Goal: Find specific page/section: Find specific page/section

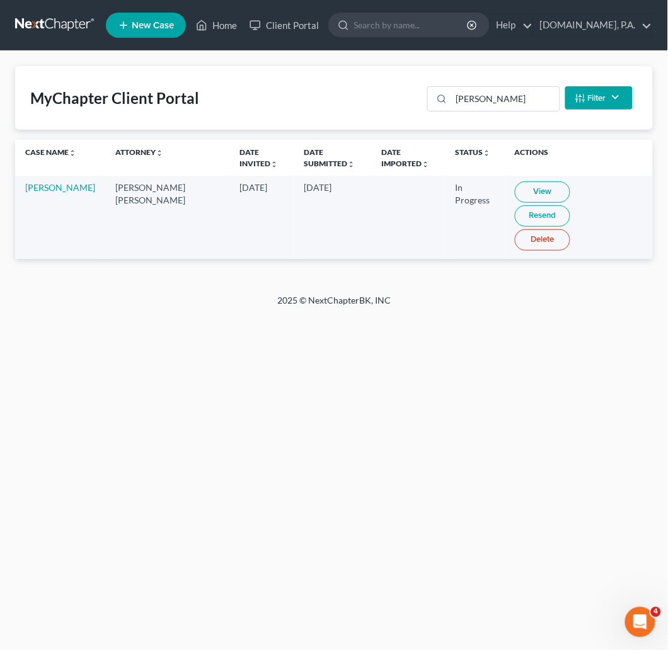
click at [74, 21] on link at bounding box center [55, 25] width 81 height 23
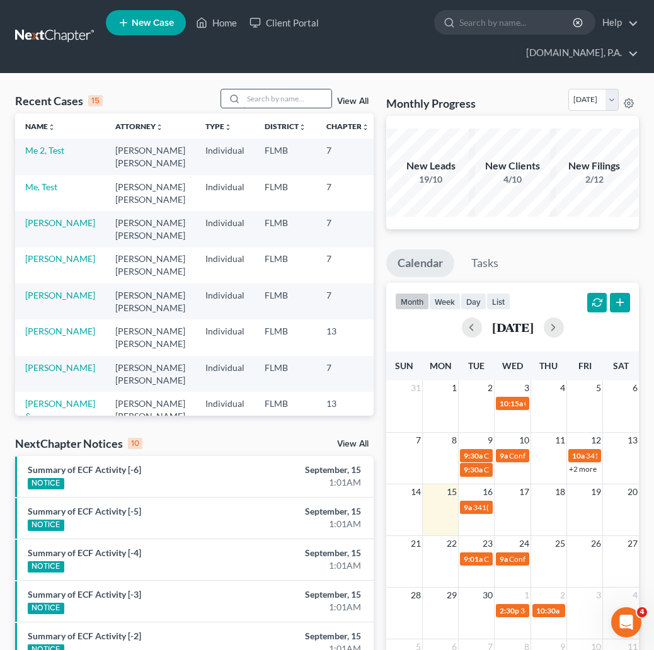
click at [270, 98] on input "search" at bounding box center [287, 98] width 88 height 18
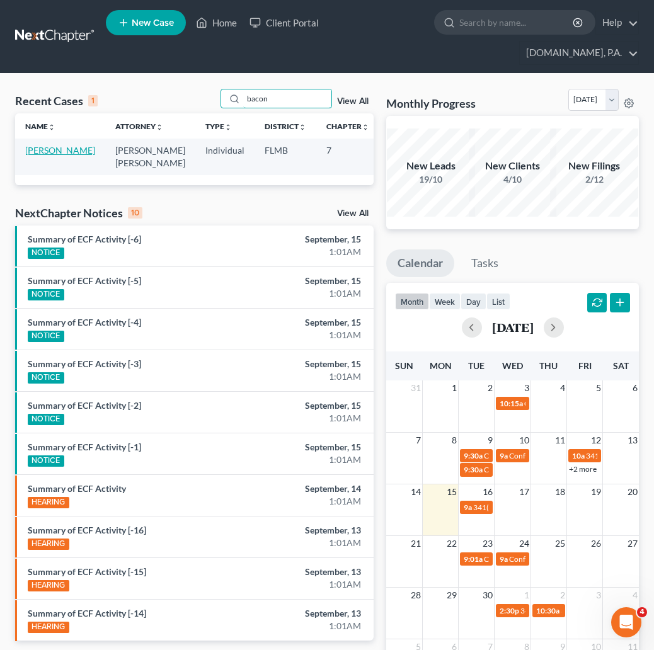
type input "bacon"
click at [46, 151] on link "[PERSON_NAME]" at bounding box center [60, 150] width 70 height 11
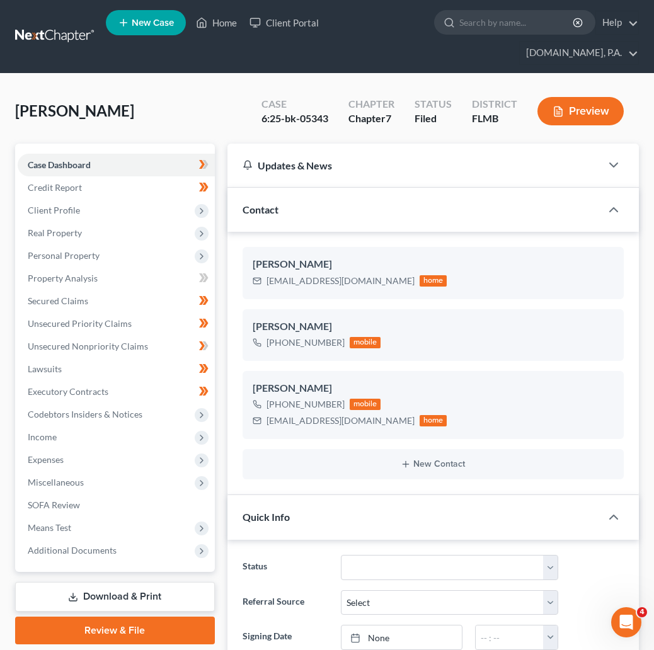
drag, startPoint x: 0, startPoint y: 346, endPoint x: -11, endPoint y: 347, distance: 11.4
